Goal: Task Accomplishment & Management: Use online tool/utility

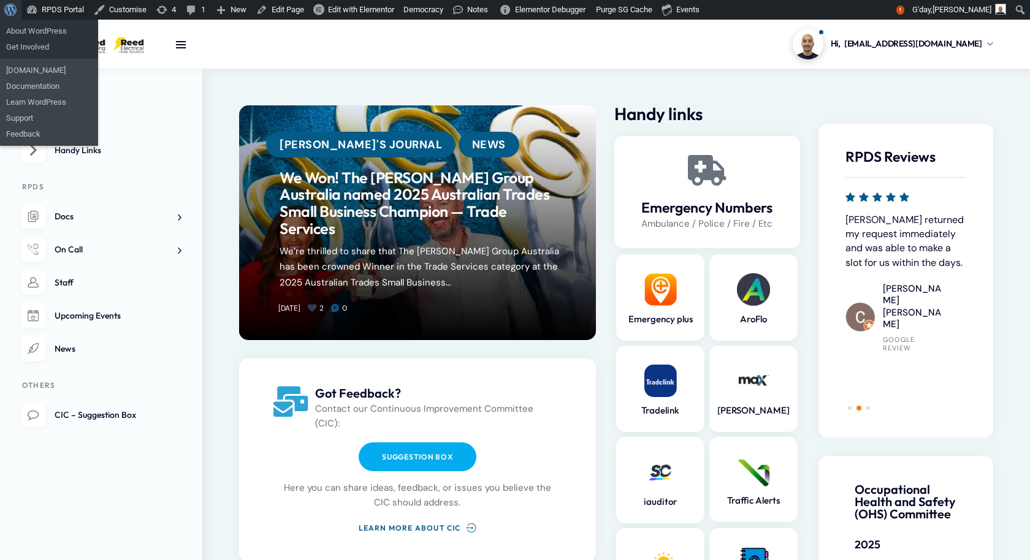
click at [13, 12] on span "Toolbar" at bounding box center [8, 8] width 9 height 17
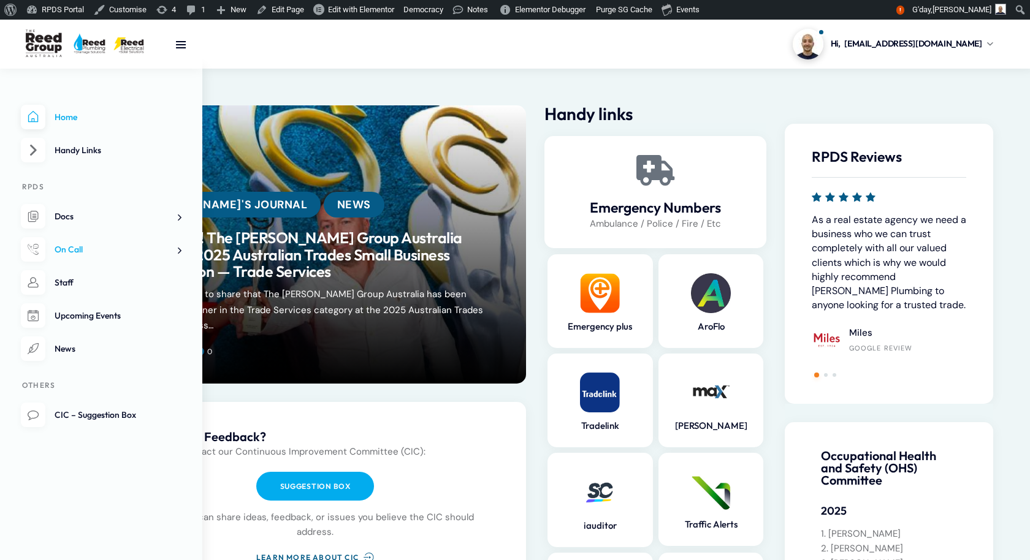
click at [67, 253] on span "On Call" at bounding box center [69, 249] width 28 height 11
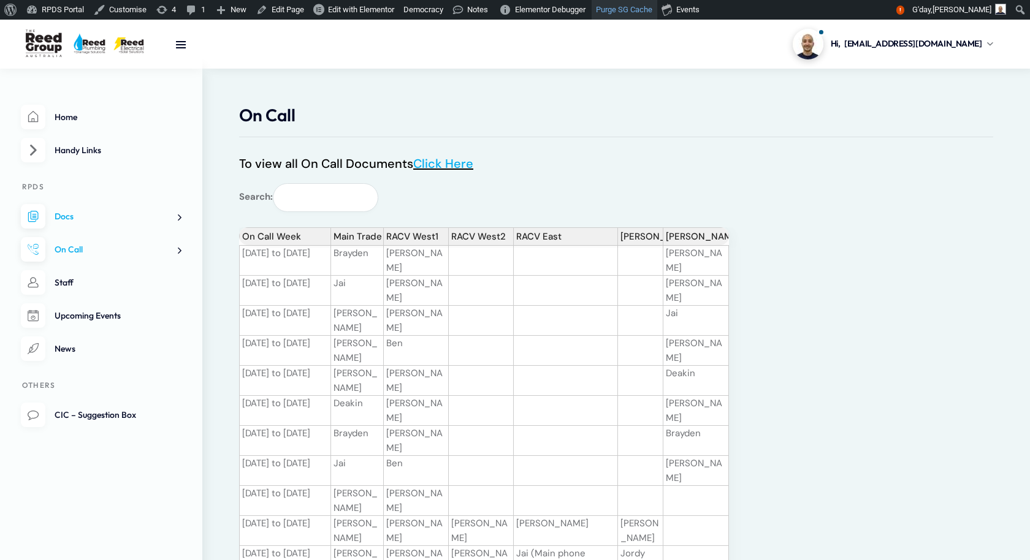
click at [647, 18] on link "Purge SG Cache" at bounding box center [625, 10] width 66 height 20
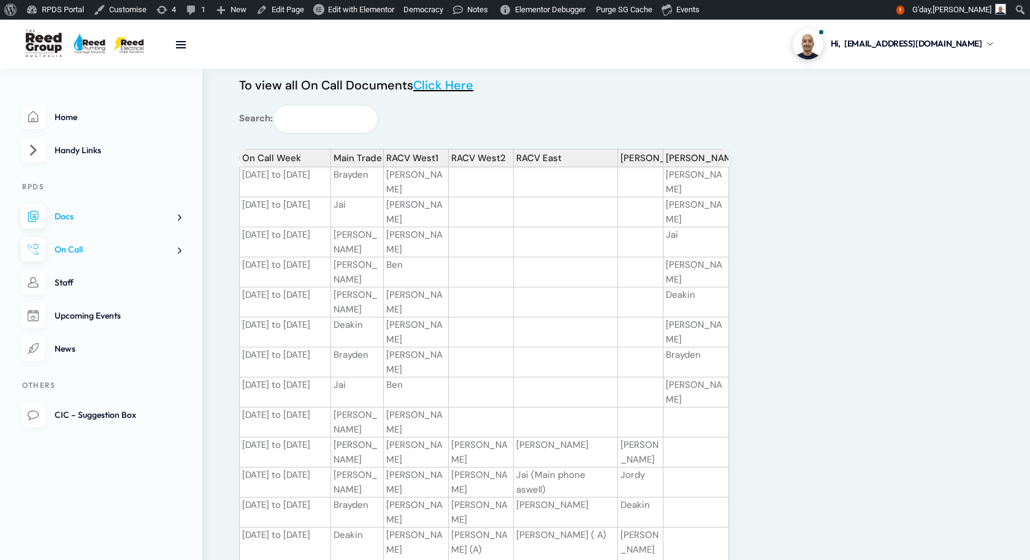
scroll to position [77, 0]
